Goal: Information Seeking & Learning: Find specific fact

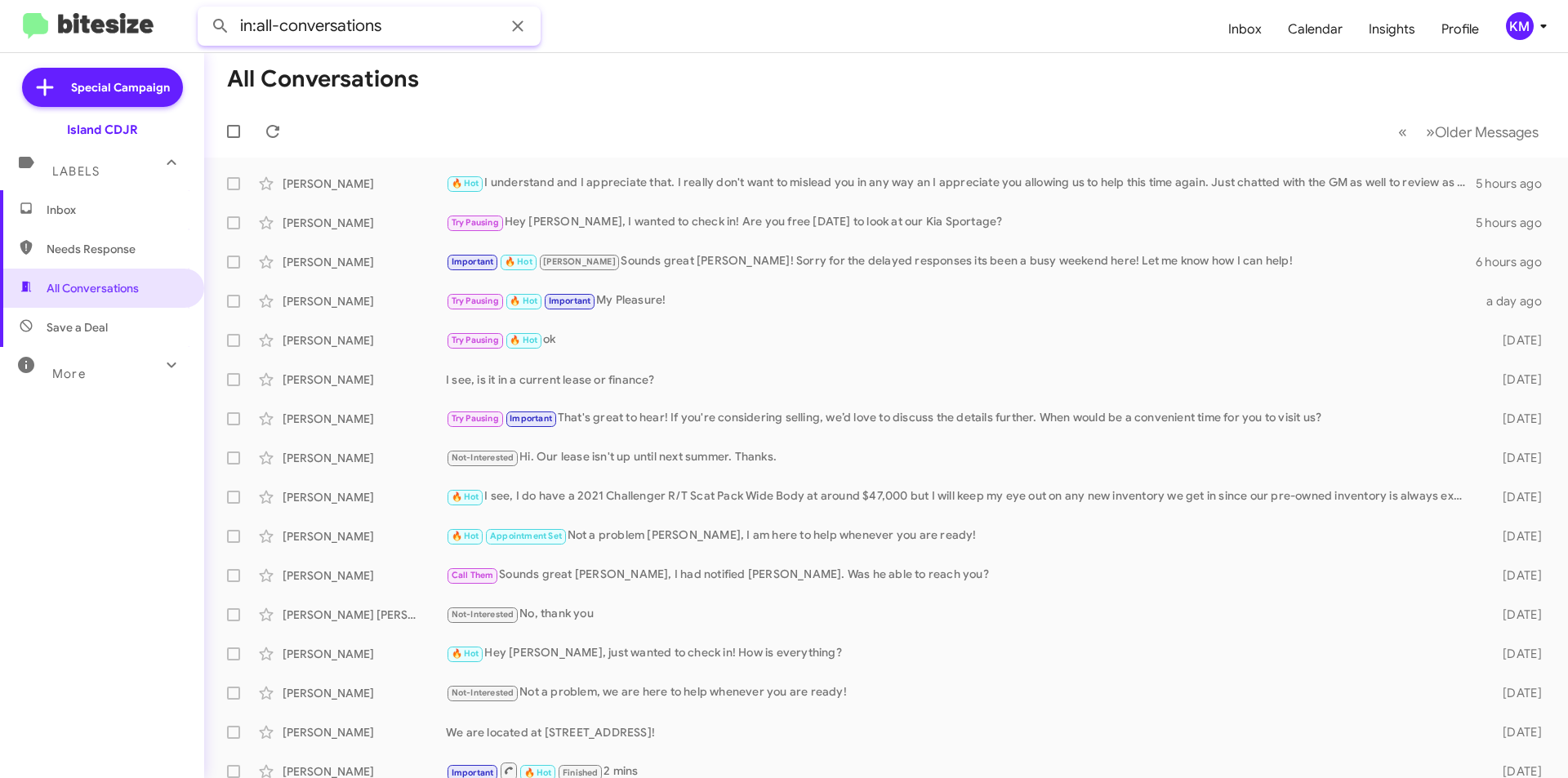
click at [290, 23] on input "in:all-conversations" at bounding box center [369, 26] width 343 height 40
paste input "[PHONE_NUMBER]"
click at [312, 23] on input "[PHONE_NUMBER]" at bounding box center [369, 26] width 343 height 40
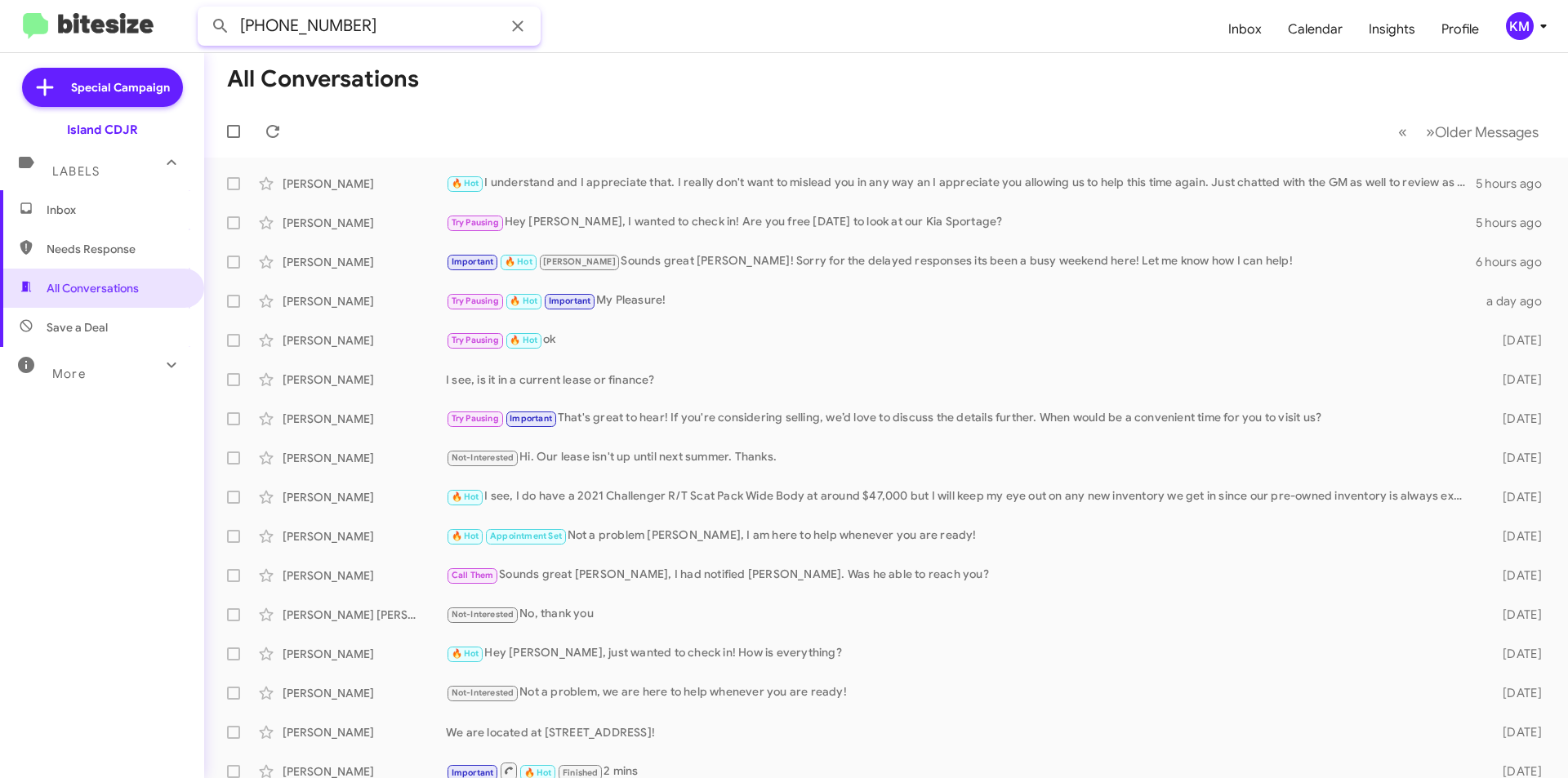
click at [279, 24] on input "[PHONE_NUMBER]" at bounding box center [369, 26] width 343 height 40
click at [246, 24] on input "(4153423543" at bounding box center [369, 26] width 343 height 40
click at [224, 22] on icon at bounding box center [220, 25] width 20 height 20
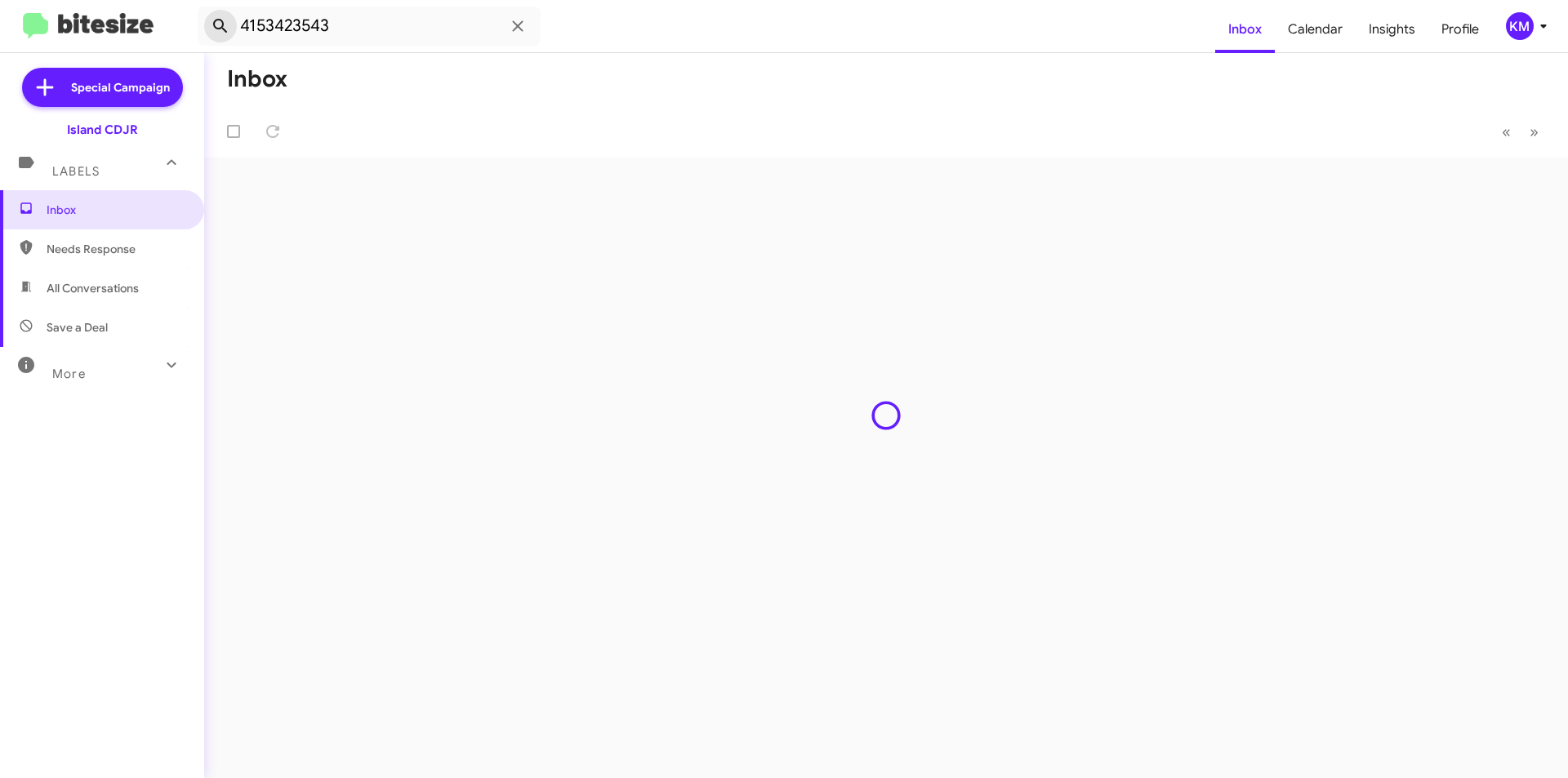
type input "4153423543"
click at [690, 179] on div "Try Pausing Not sure exactly why sorry" at bounding box center [967, 183] width 1043 height 19
